Goal: Information Seeking & Learning: Learn about a topic

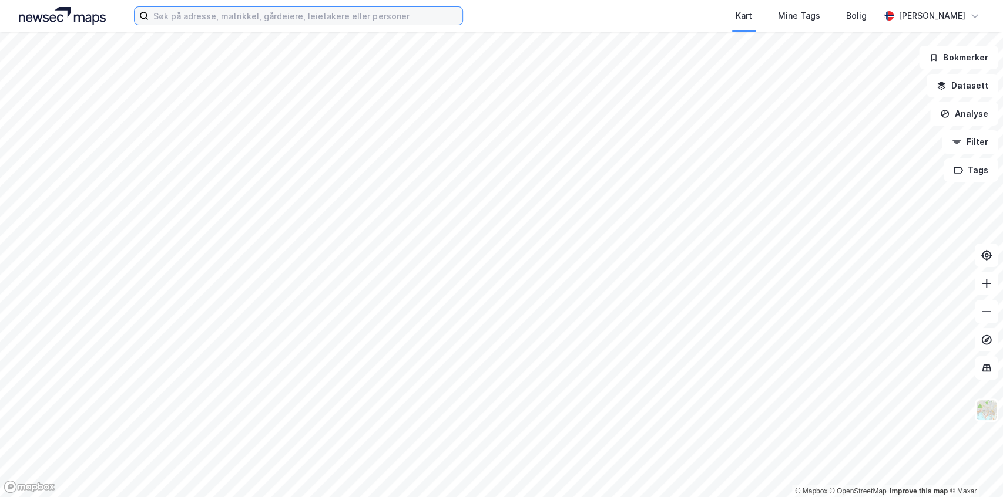
click at [183, 15] on input at bounding box center [306, 16] width 314 height 18
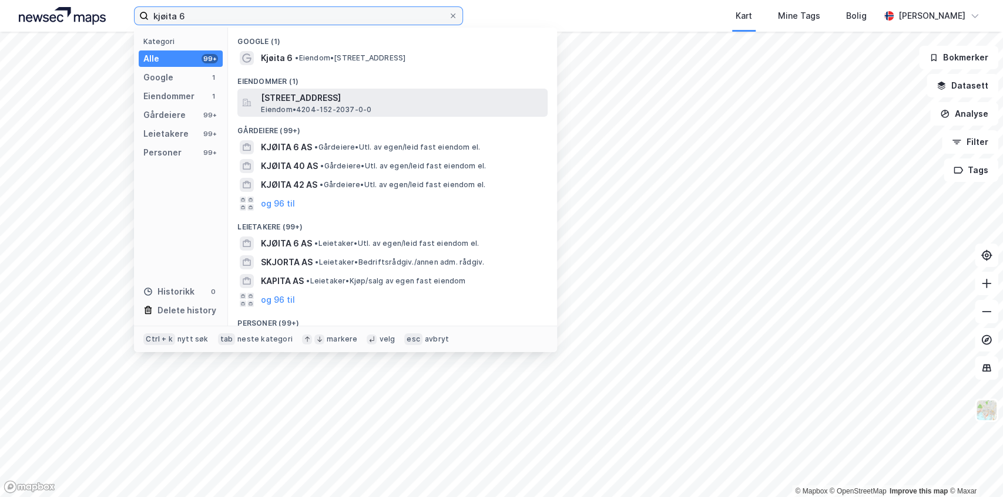
type input "kjøita 6"
click at [290, 98] on span "[STREET_ADDRESS]" at bounding box center [402, 98] width 282 height 14
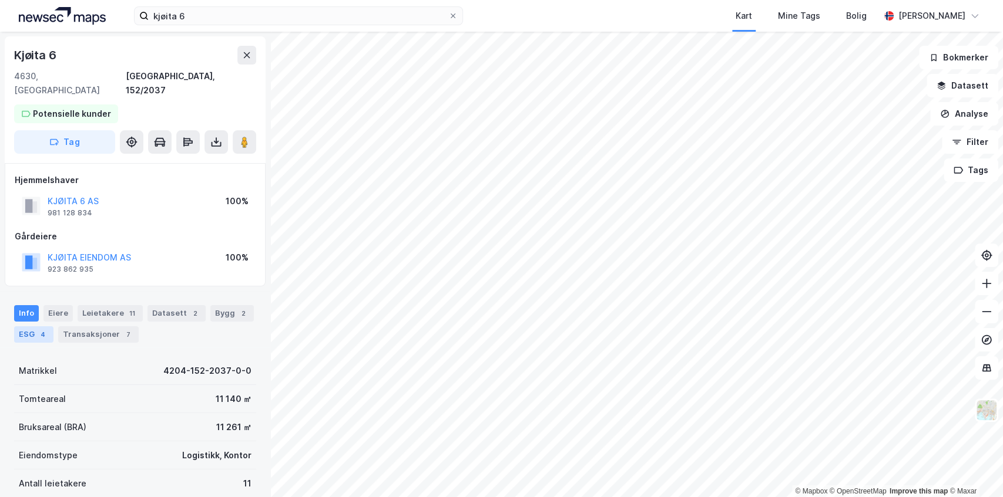
click at [31, 327] on div "ESG 4" at bounding box center [33, 335] width 39 height 16
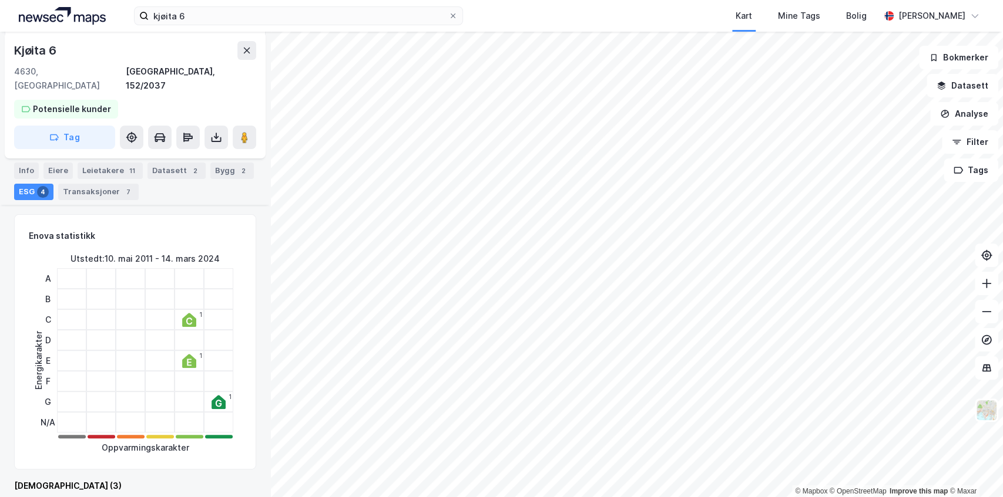
scroll to position [146, 0]
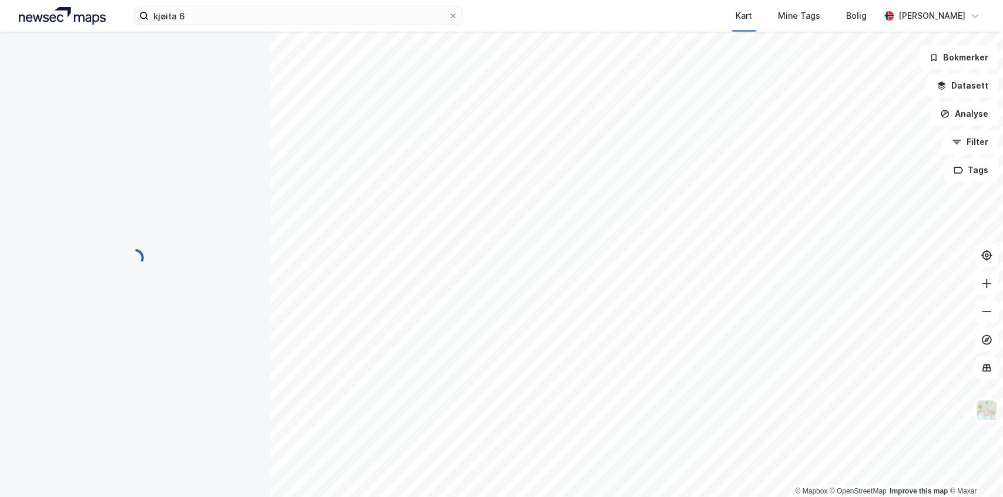
scroll to position [29, 0]
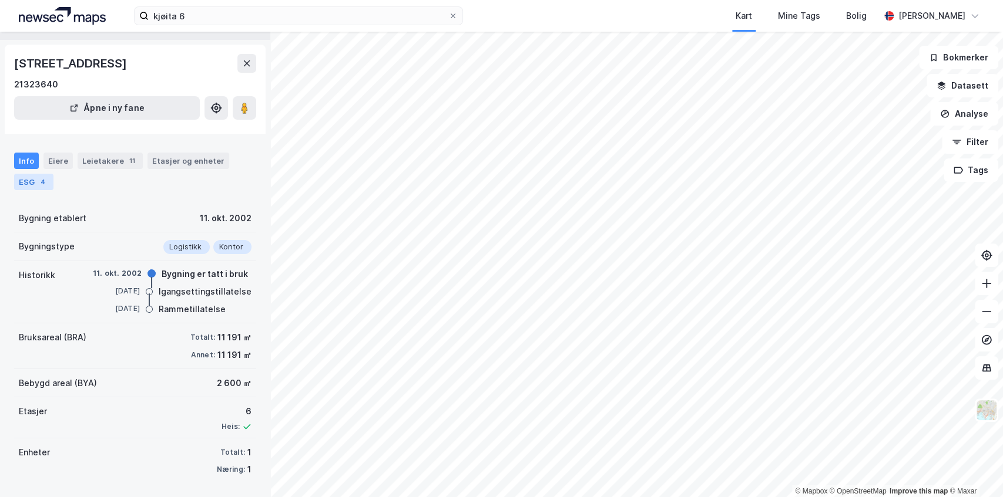
click at [36, 178] on div "ESG 4" at bounding box center [33, 182] width 39 height 16
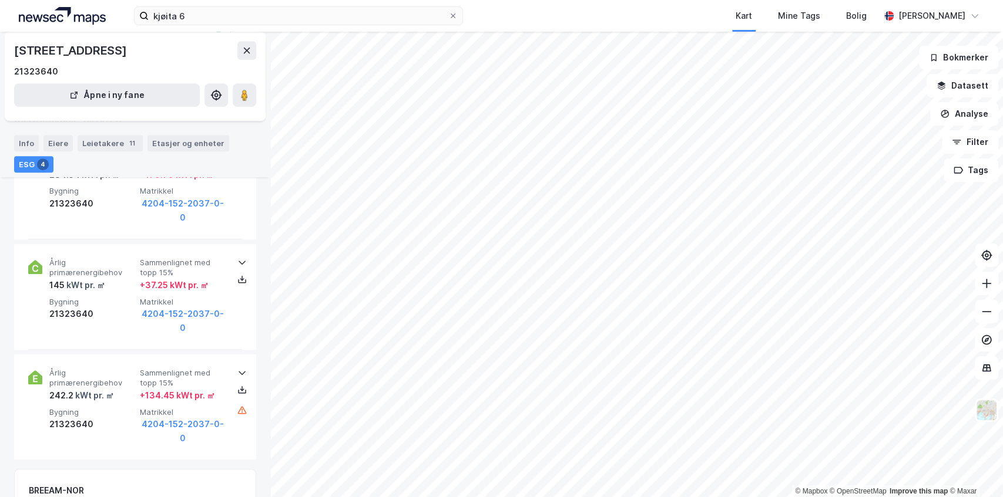
scroll to position [388, 0]
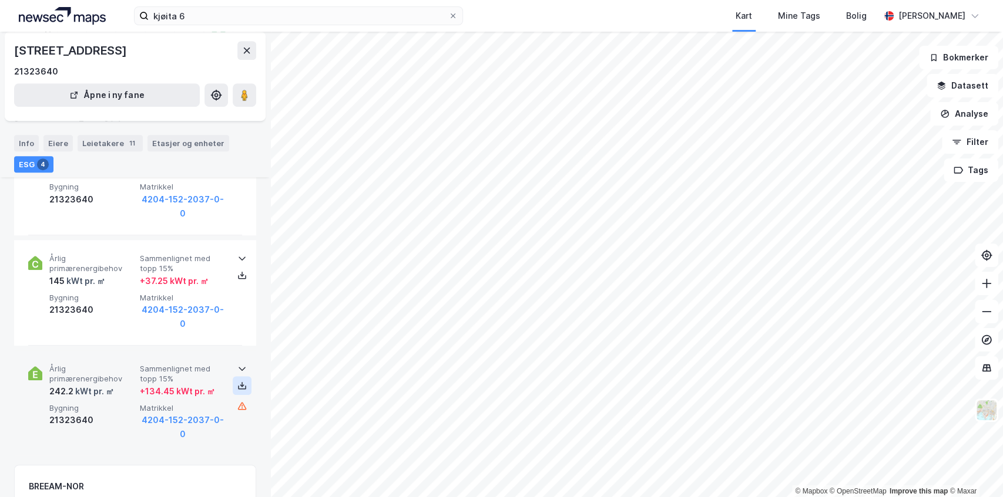
click at [240, 385] on icon at bounding box center [241, 385] width 9 height 9
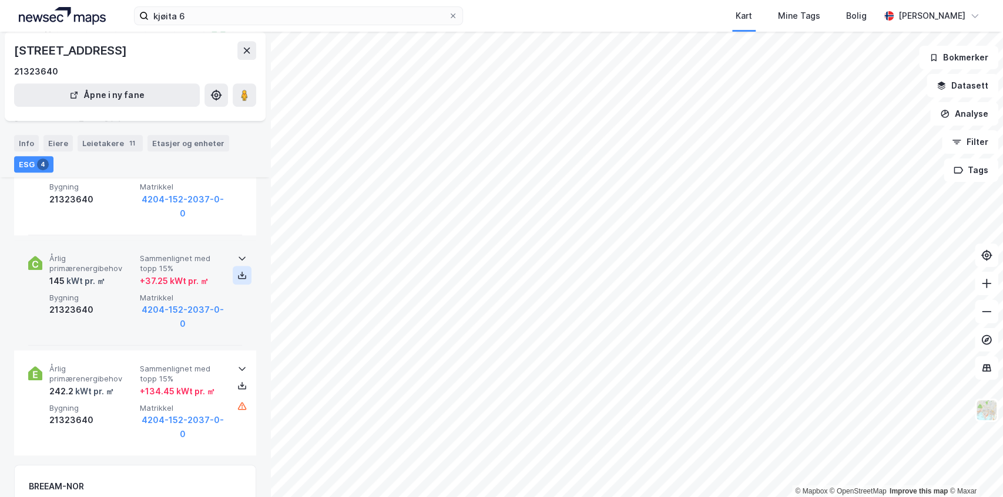
click at [240, 274] on icon at bounding box center [242, 275] width 4 height 2
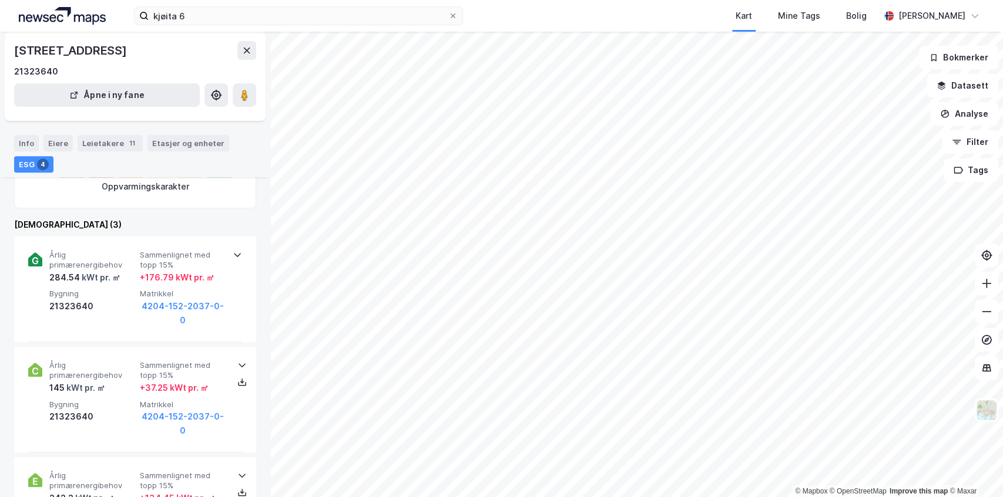
scroll to position [254, 0]
